Goal: Task Accomplishment & Management: Manage account settings

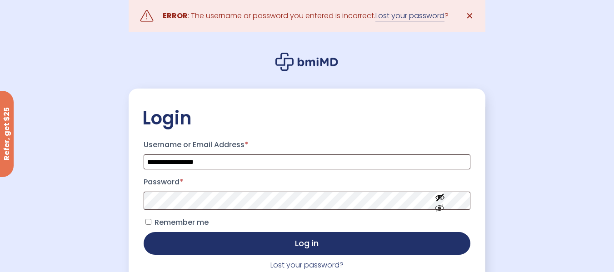
click at [424, 19] on link "Lost your password" at bounding box center [409, 15] width 69 height 11
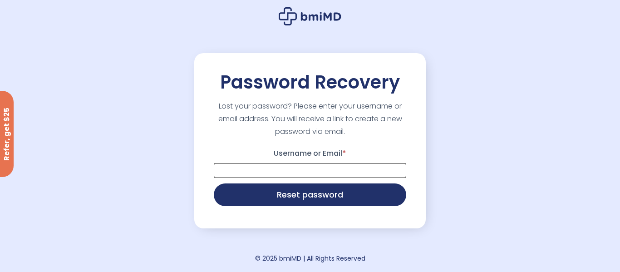
click at [280, 173] on input "Username or Email *" at bounding box center [310, 170] width 193 height 15
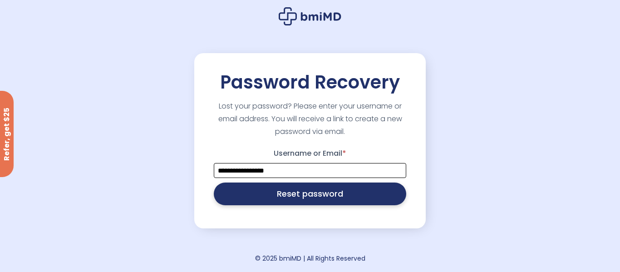
type input "**********"
click at [315, 195] on button "Reset password" at bounding box center [310, 194] width 193 height 23
